Goal: Task Accomplishment & Management: Use online tool/utility

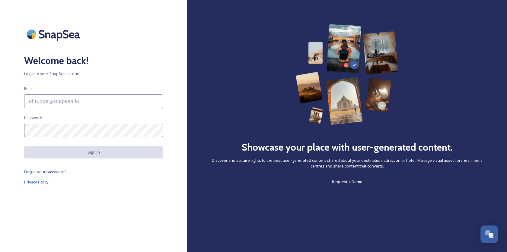
click at [94, 103] on input at bounding box center [93, 101] width 139 height 14
type input "[EMAIL_ADDRESS][DOMAIN_NAME]"
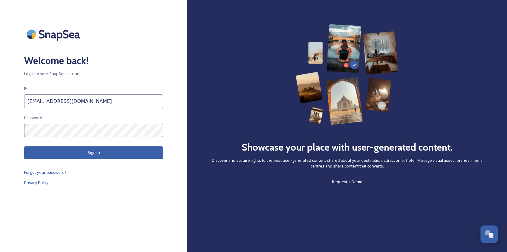
click at [84, 153] on button "Sign in" at bounding box center [93, 152] width 139 height 12
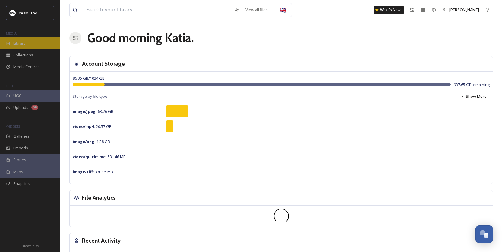
click at [28, 45] on div "Library" at bounding box center [30, 43] width 60 height 12
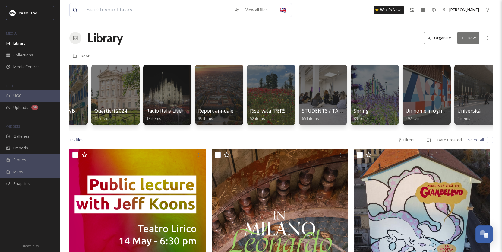
scroll to position [0, 1173]
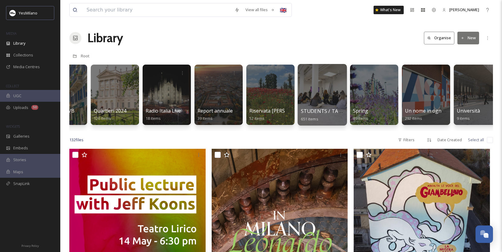
click at [330, 97] on div at bounding box center [322, 95] width 49 height 62
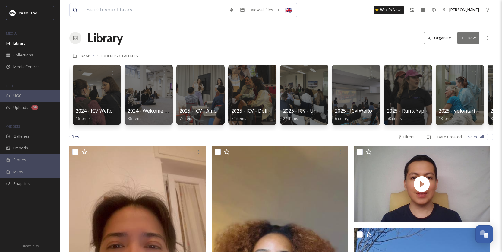
scroll to position [0, 414]
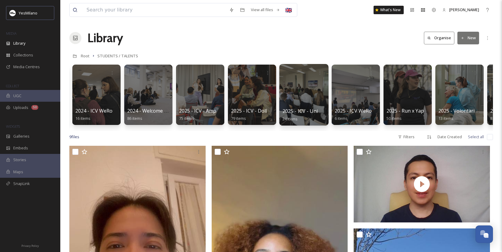
click at [308, 94] on div at bounding box center [303, 95] width 49 height 62
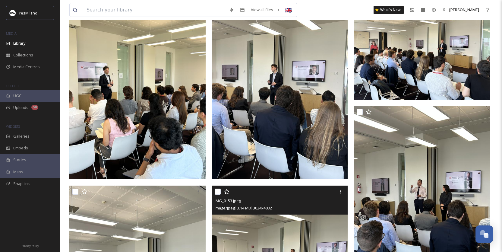
scroll to position [295, 0]
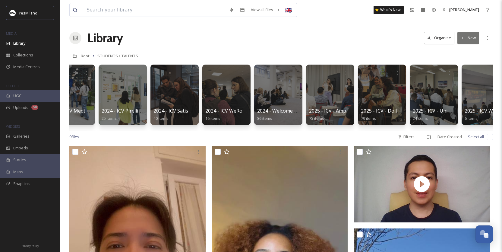
scroll to position [0, 562]
